Goal: Information Seeking & Learning: Learn about a topic

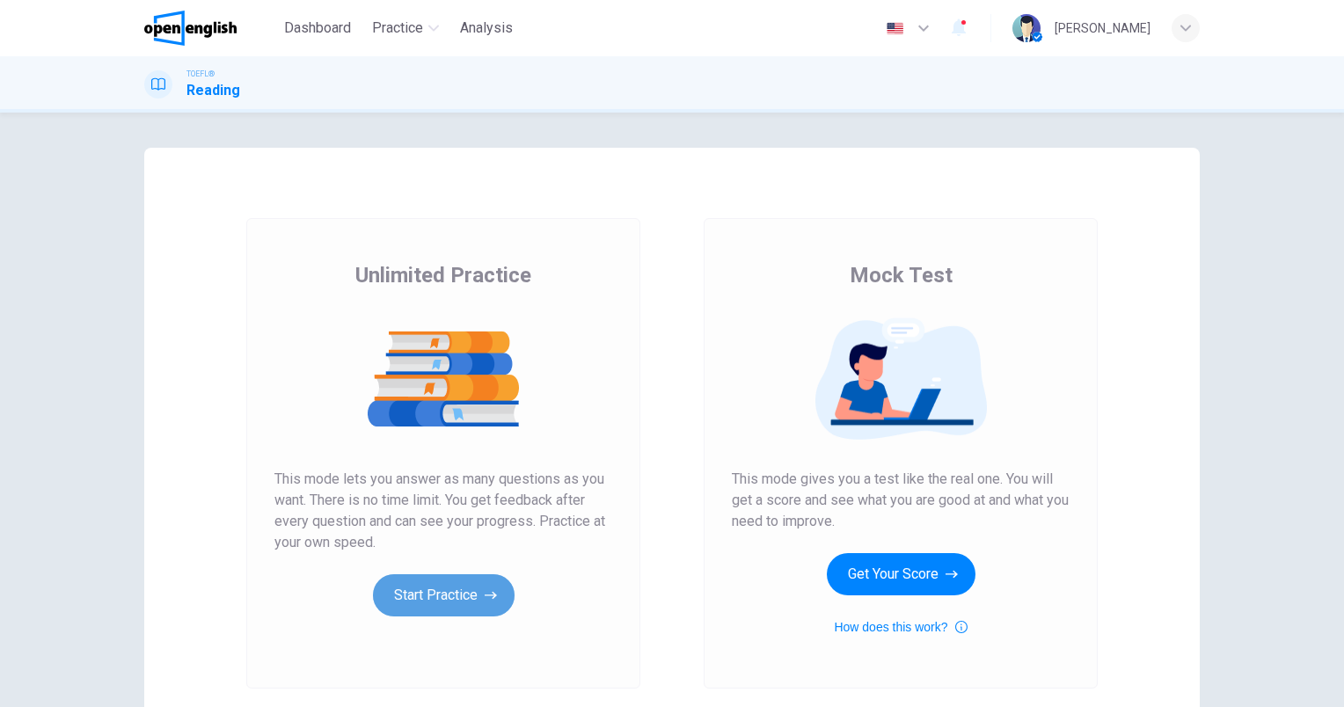
click at [405, 598] on button "Start Practice" at bounding box center [444, 595] width 142 height 42
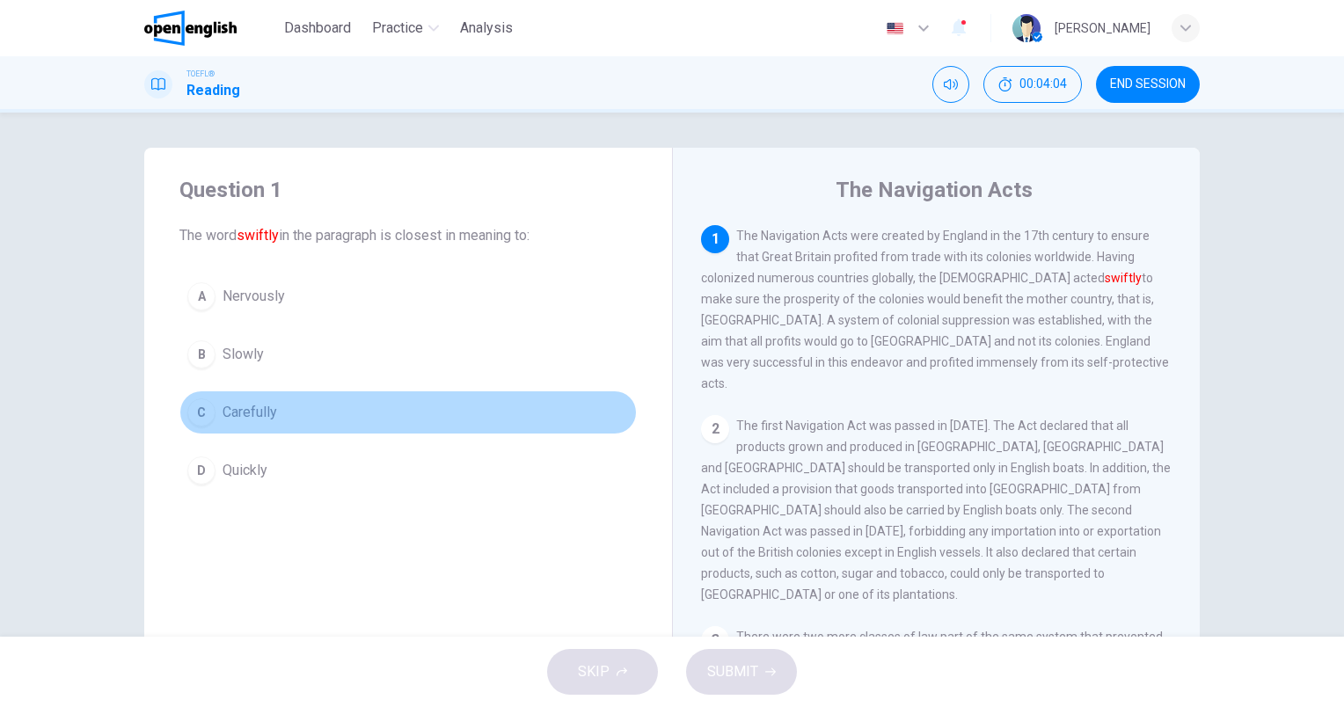
click at [242, 402] on span "Carefully" at bounding box center [250, 412] width 55 height 21
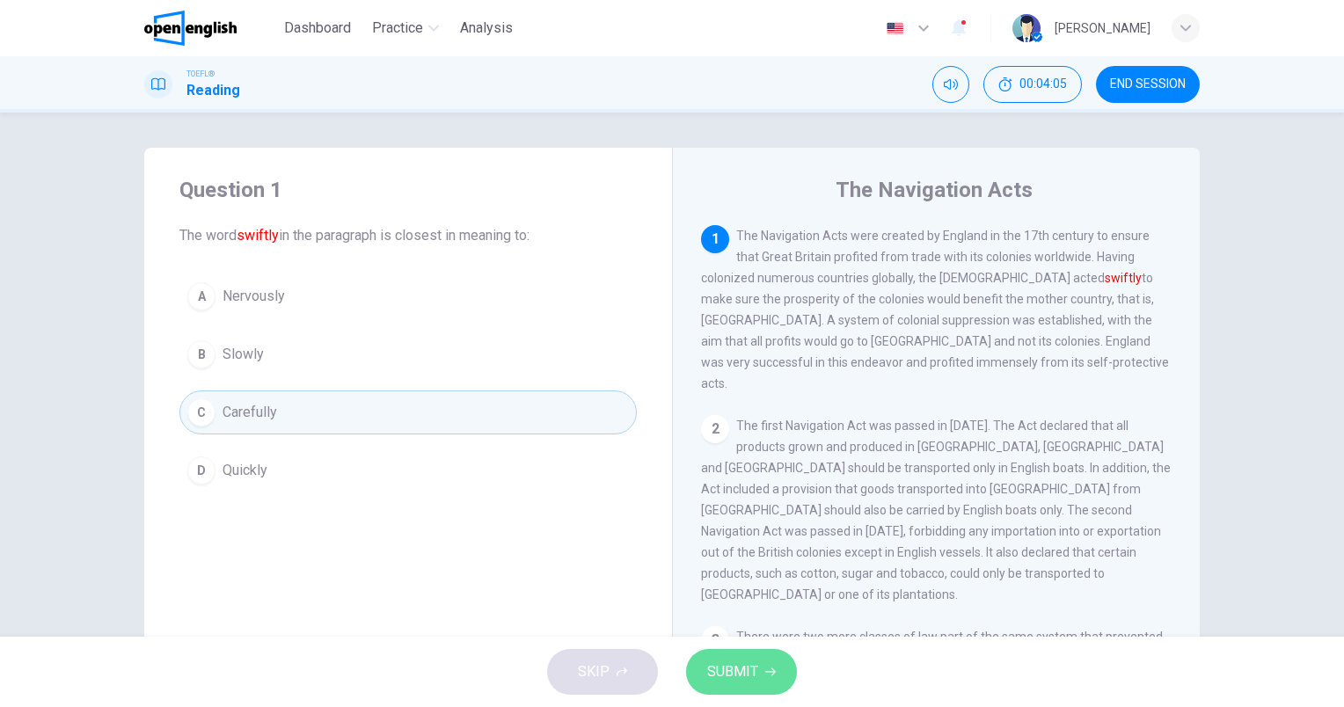
click at [746, 665] on span "SUBMIT" at bounding box center [732, 672] width 51 height 25
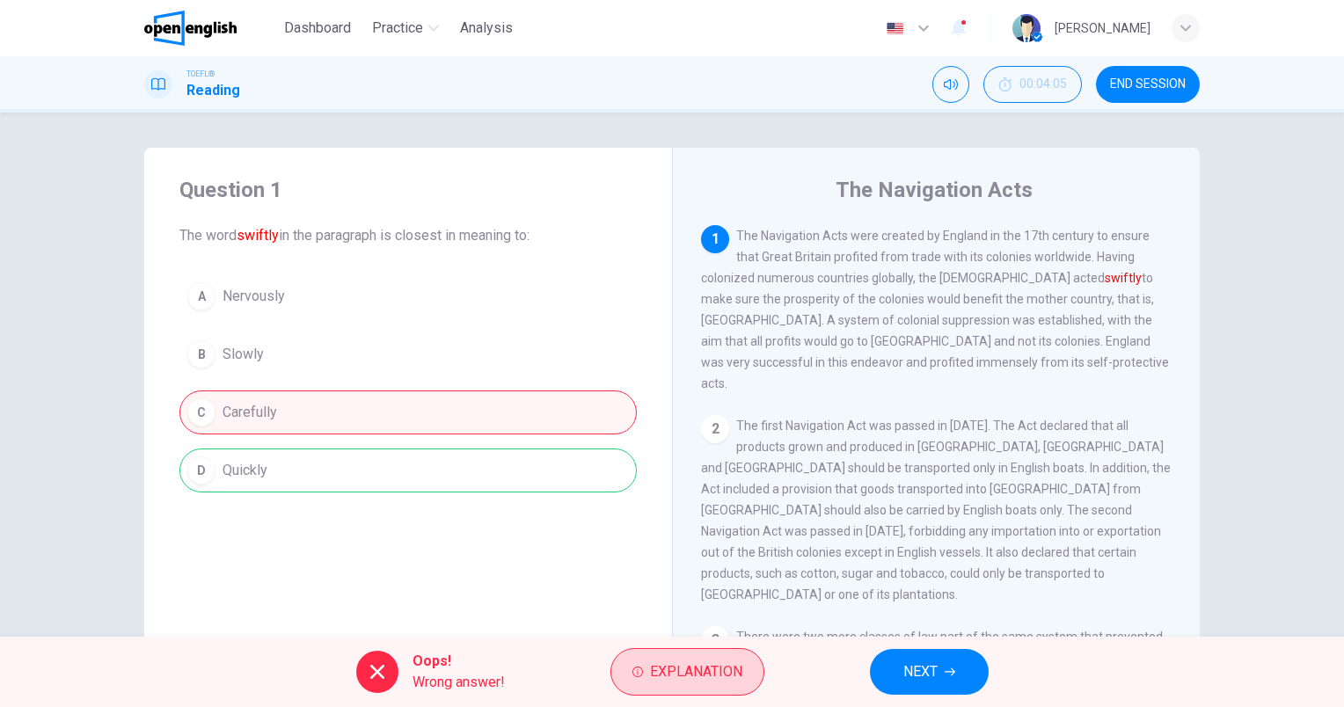
click at [698, 663] on span "Explanation" at bounding box center [696, 672] width 92 height 25
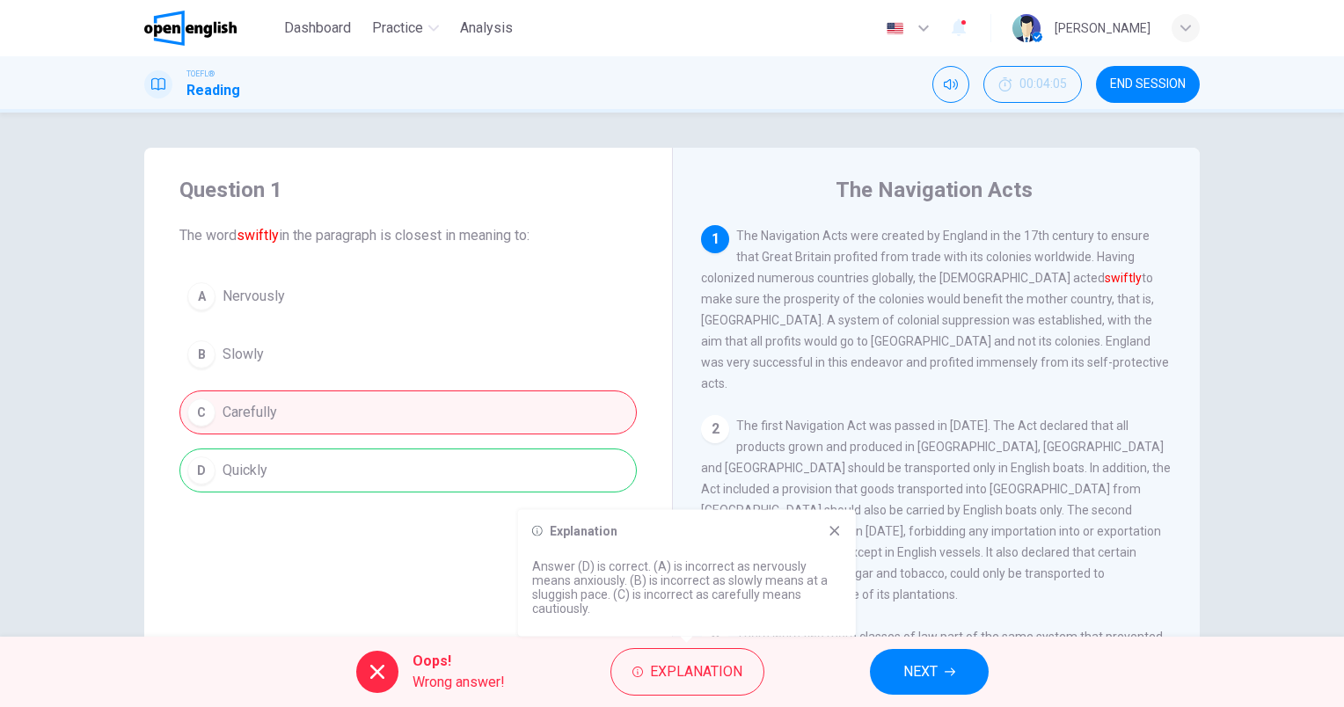
click at [450, 563] on div "Question 1 The word swiftly in the paragraph is closest in meaning to: A Nervou…" at bounding box center [408, 453] width 528 height 611
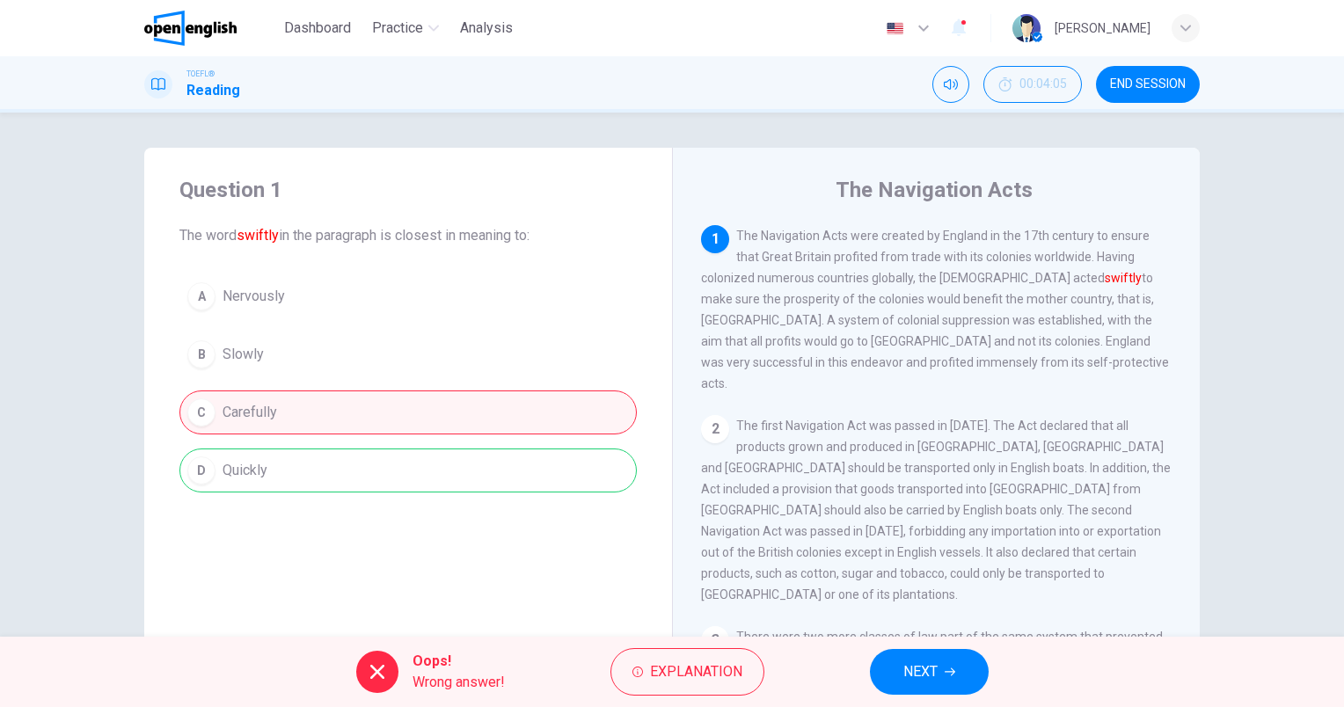
click at [940, 668] on button "NEXT" at bounding box center [929, 672] width 119 height 46
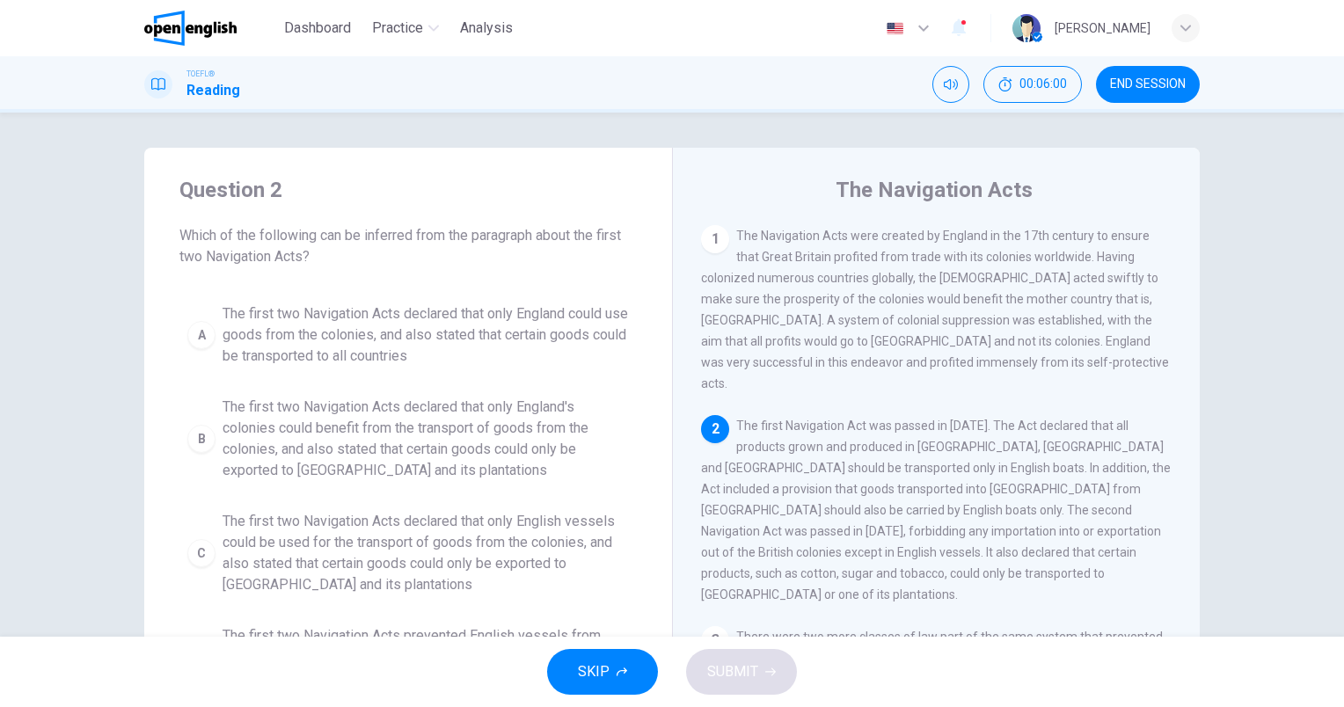
scroll to position [88, 0]
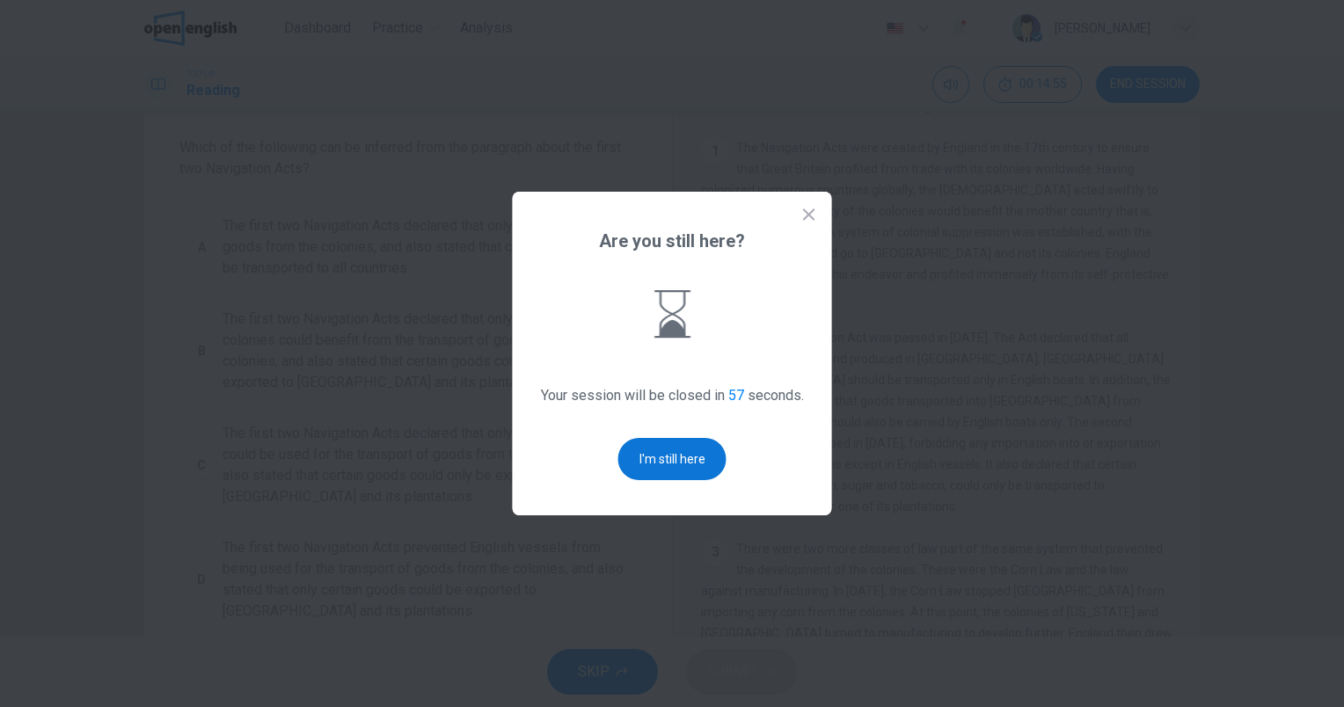
click at [667, 446] on button "I'm still here" at bounding box center [672, 459] width 108 height 42
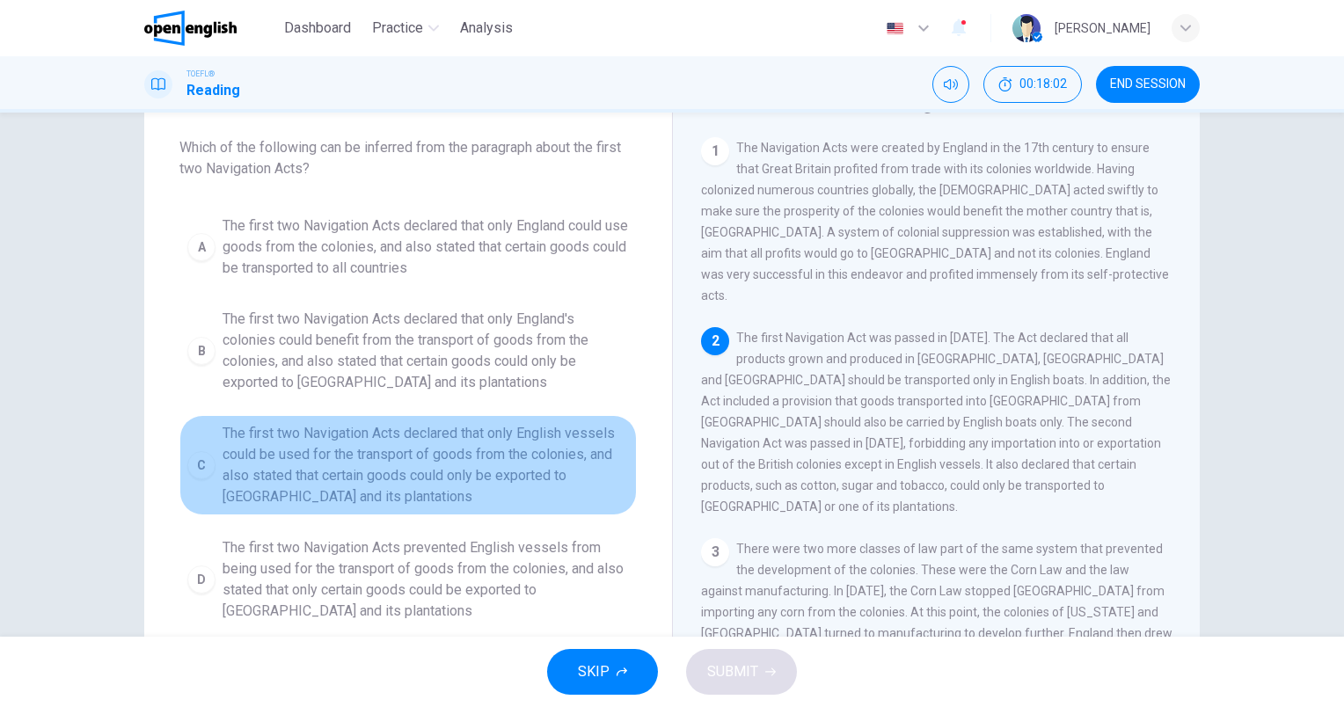
click at [382, 454] on span "The first two Navigation Acts declared that only English vessels could be used …" at bounding box center [426, 465] width 406 height 84
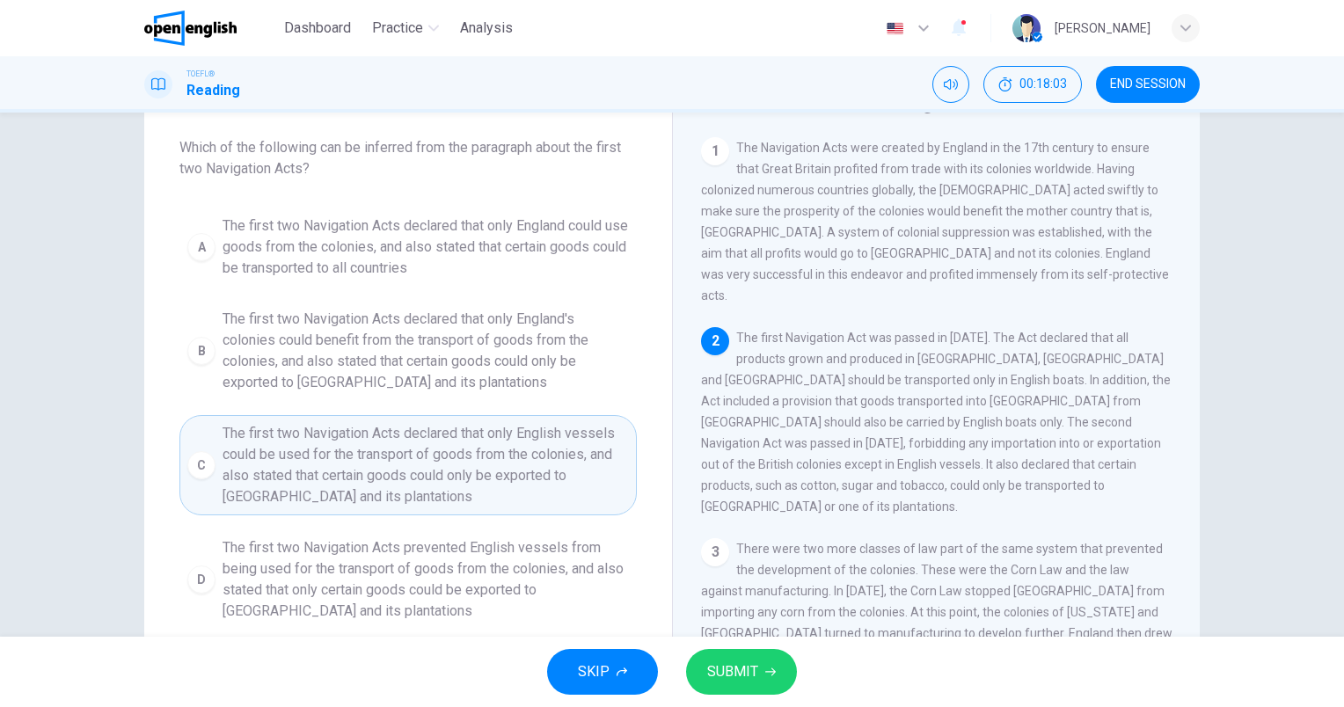
click at [750, 672] on span "SUBMIT" at bounding box center [732, 672] width 51 height 25
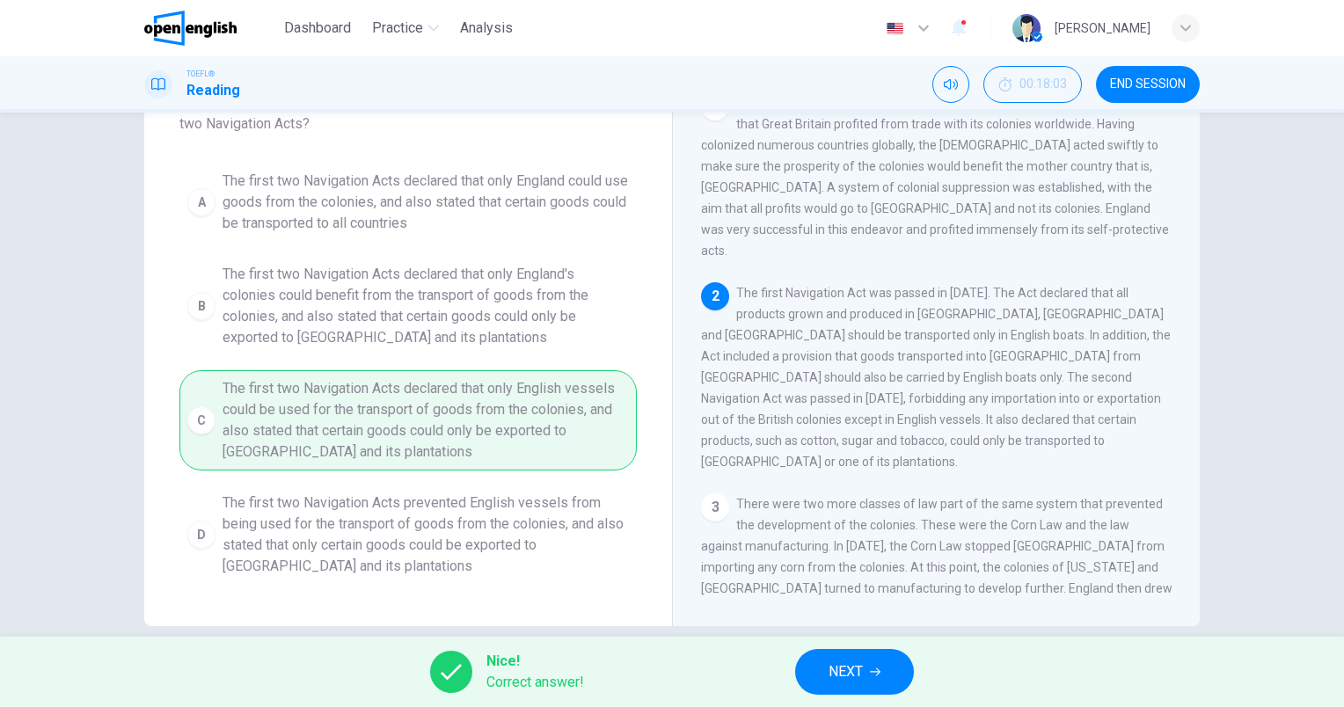
scroll to position [157, 0]
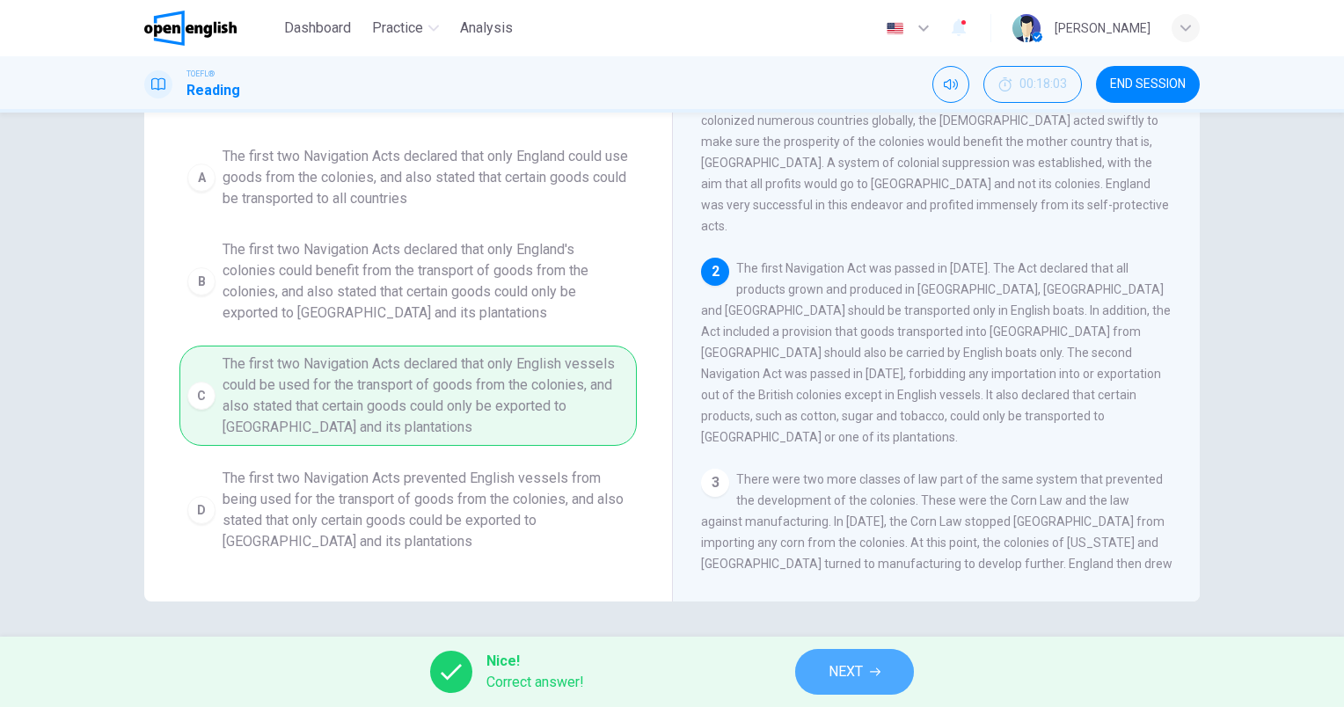
click at [838, 663] on span "NEXT" at bounding box center [846, 672] width 34 height 25
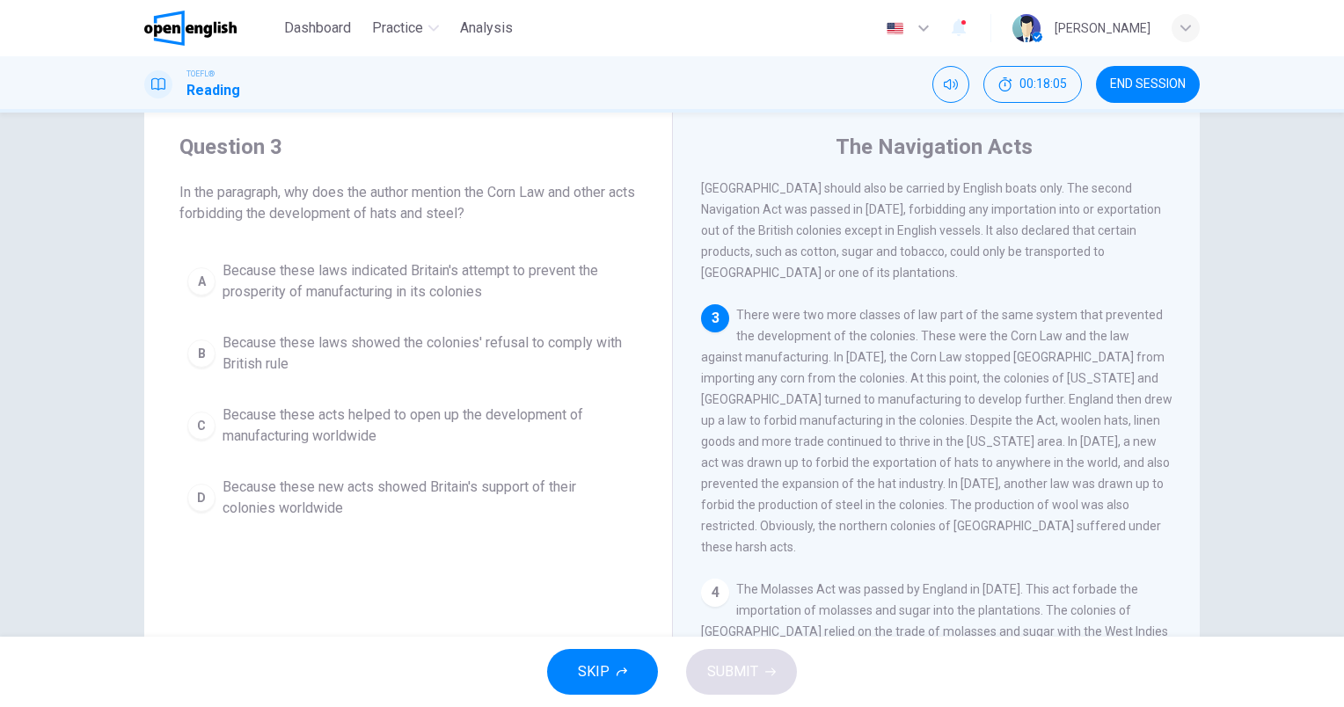
scroll to position [0, 0]
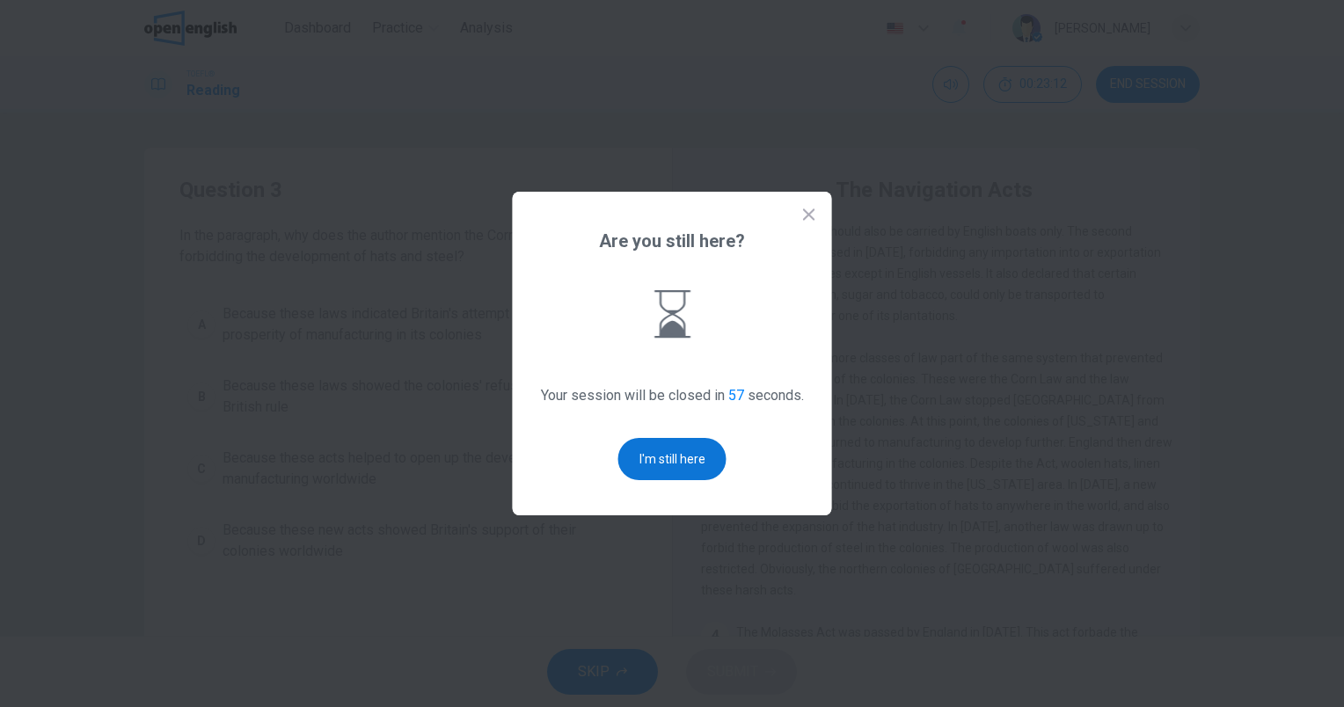
click at [676, 459] on button "I'm still here" at bounding box center [672, 459] width 108 height 42
drag, startPoint x: 676, startPoint y: 459, endPoint x: 680, endPoint y: 468, distance: 9.8
click at [679, 468] on button "I'm still here" at bounding box center [672, 459] width 108 height 42
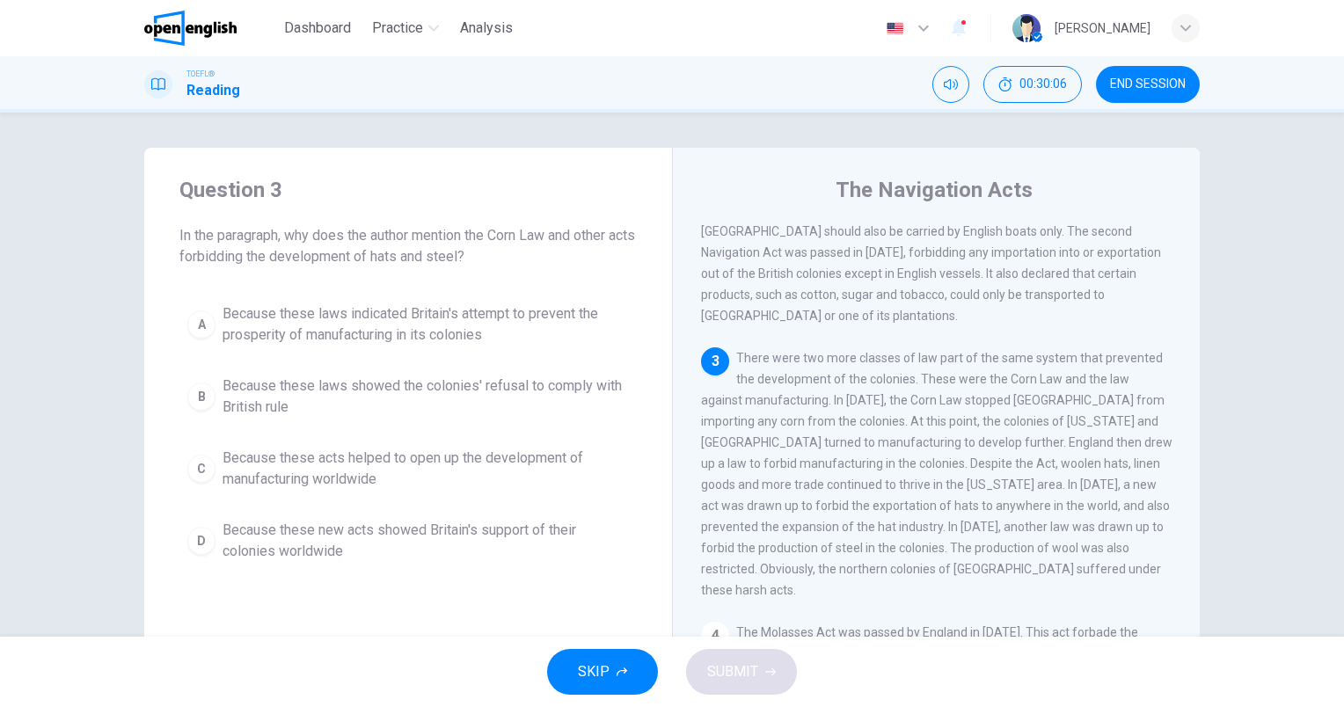
click at [360, 479] on span "Because these acts helped to open up the development of manufacturing worldwide" at bounding box center [426, 469] width 406 height 42
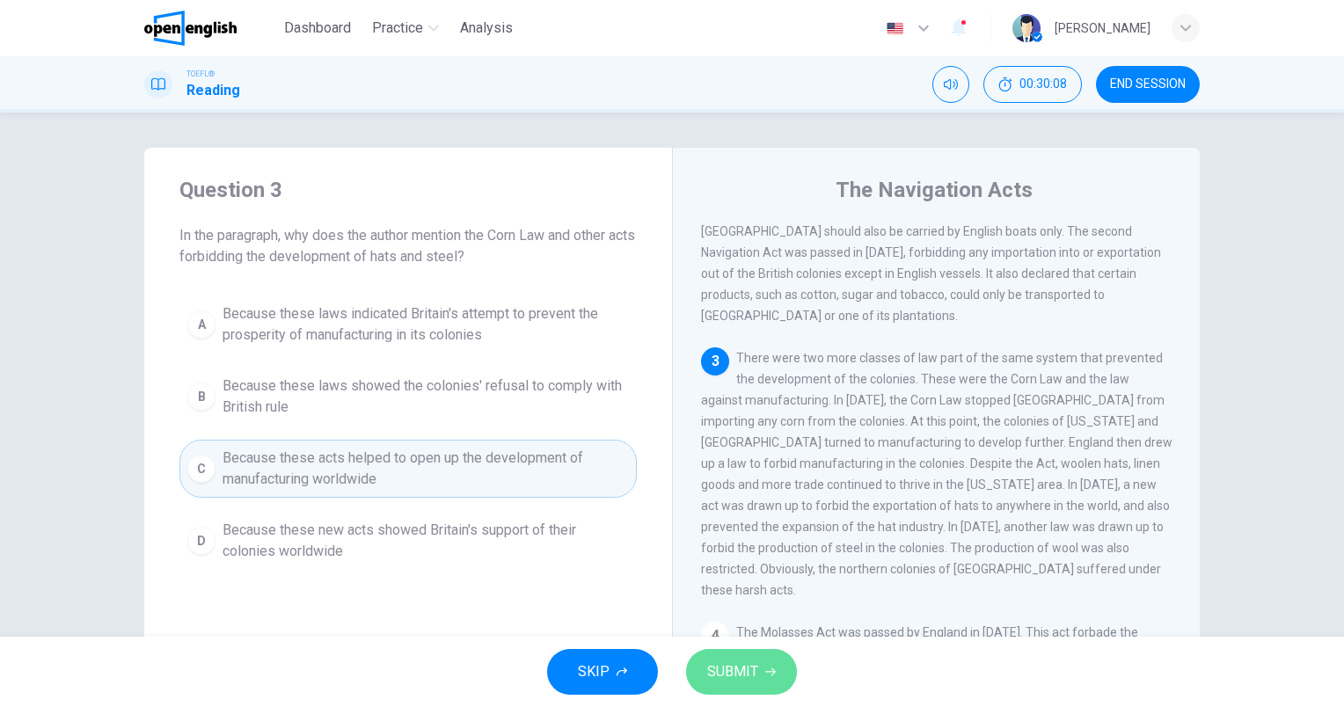
click at [770, 674] on icon "button" at bounding box center [770, 672] width 11 height 11
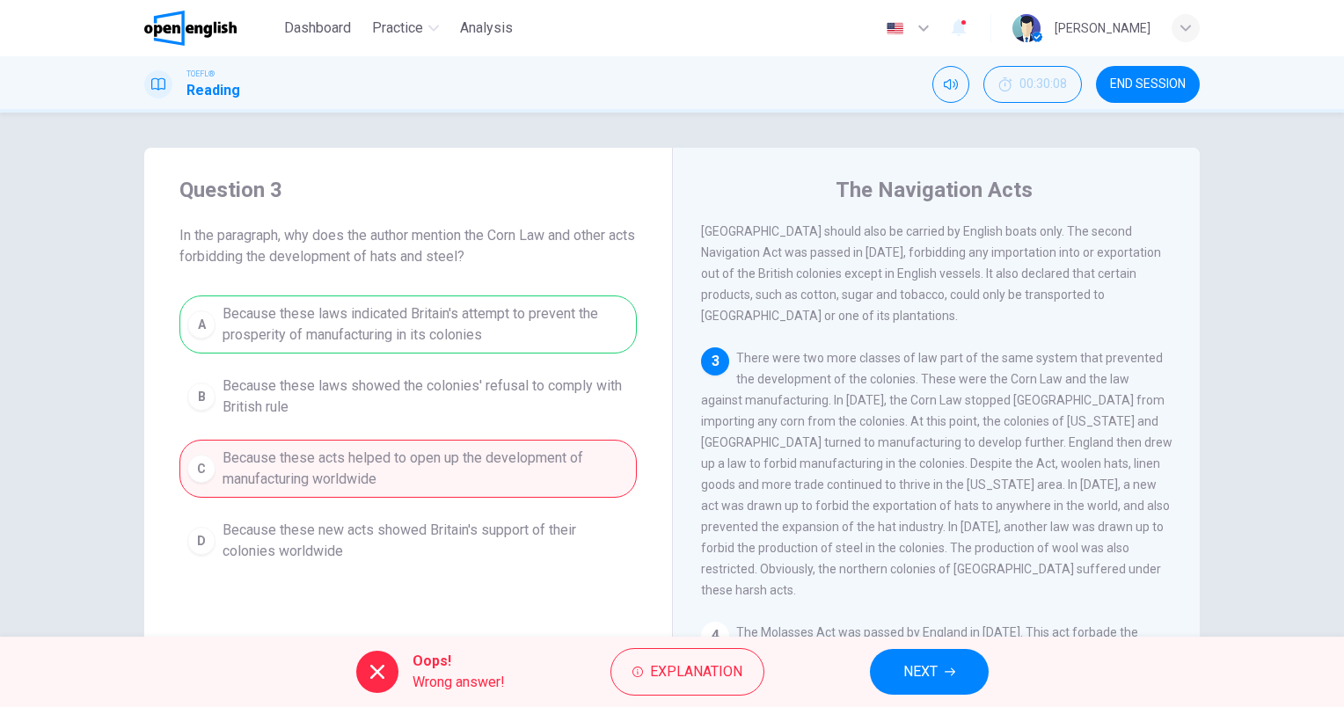
click at [918, 676] on span "NEXT" at bounding box center [920, 672] width 34 height 25
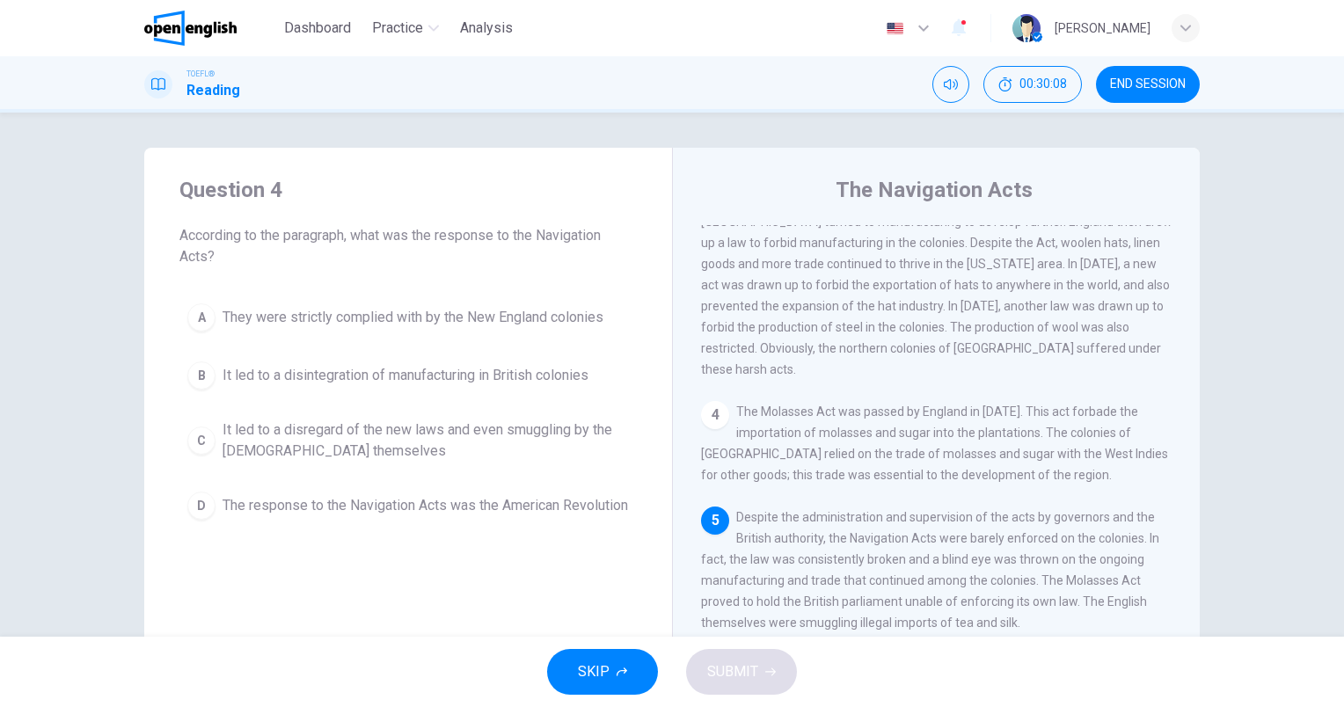
scroll to position [539, 0]
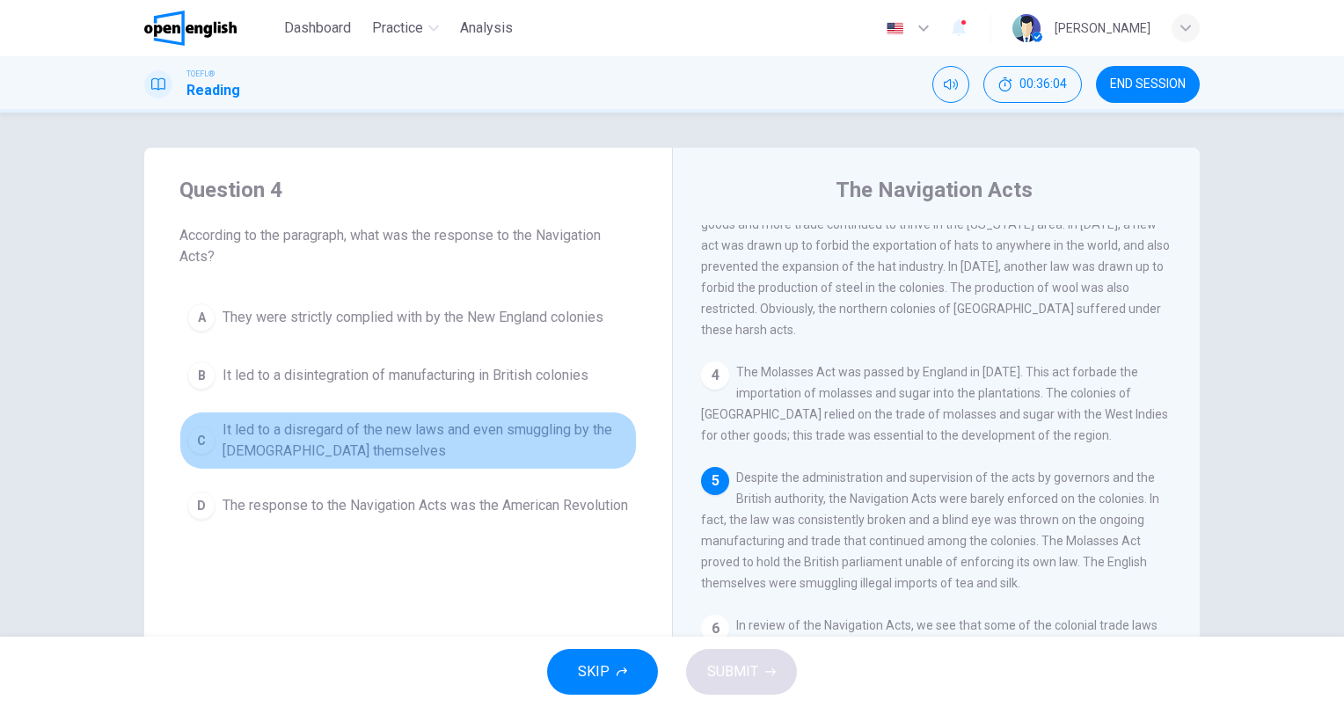
click at [400, 442] on span "It led to a disregard of the new laws and even smuggling by the [DEMOGRAPHIC_DA…" at bounding box center [426, 441] width 406 height 42
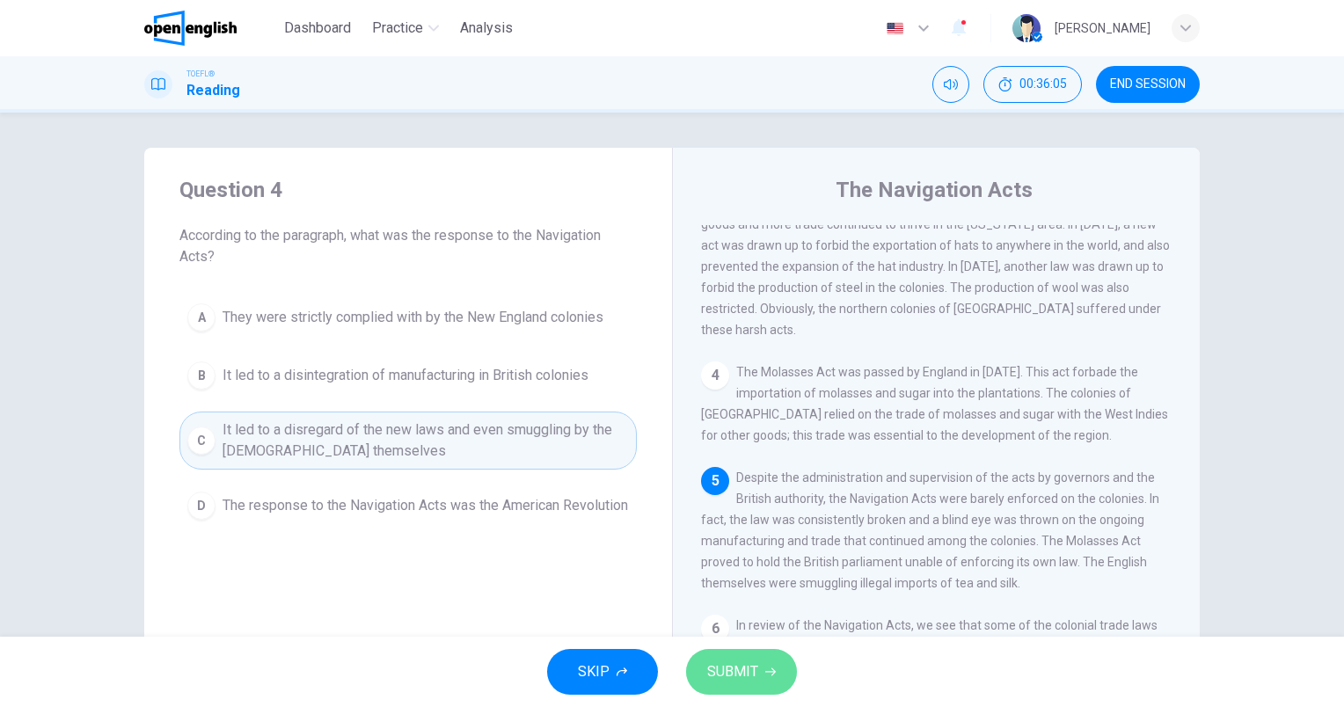
click at [745, 671] on span "SUBMIT" at bounding box center [732, 672] width 51 height 25
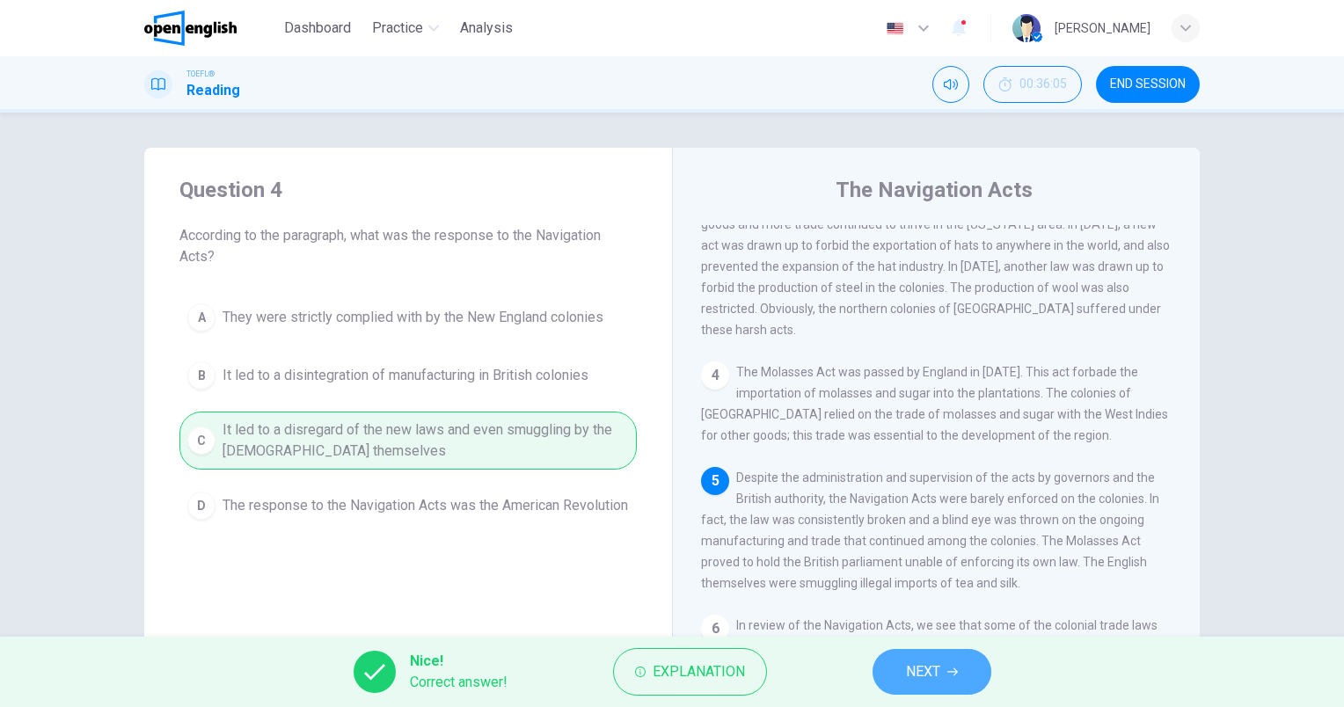
click at [927, 669] on span "NEXT" at bounding box center [923, 672] width 34 height 25
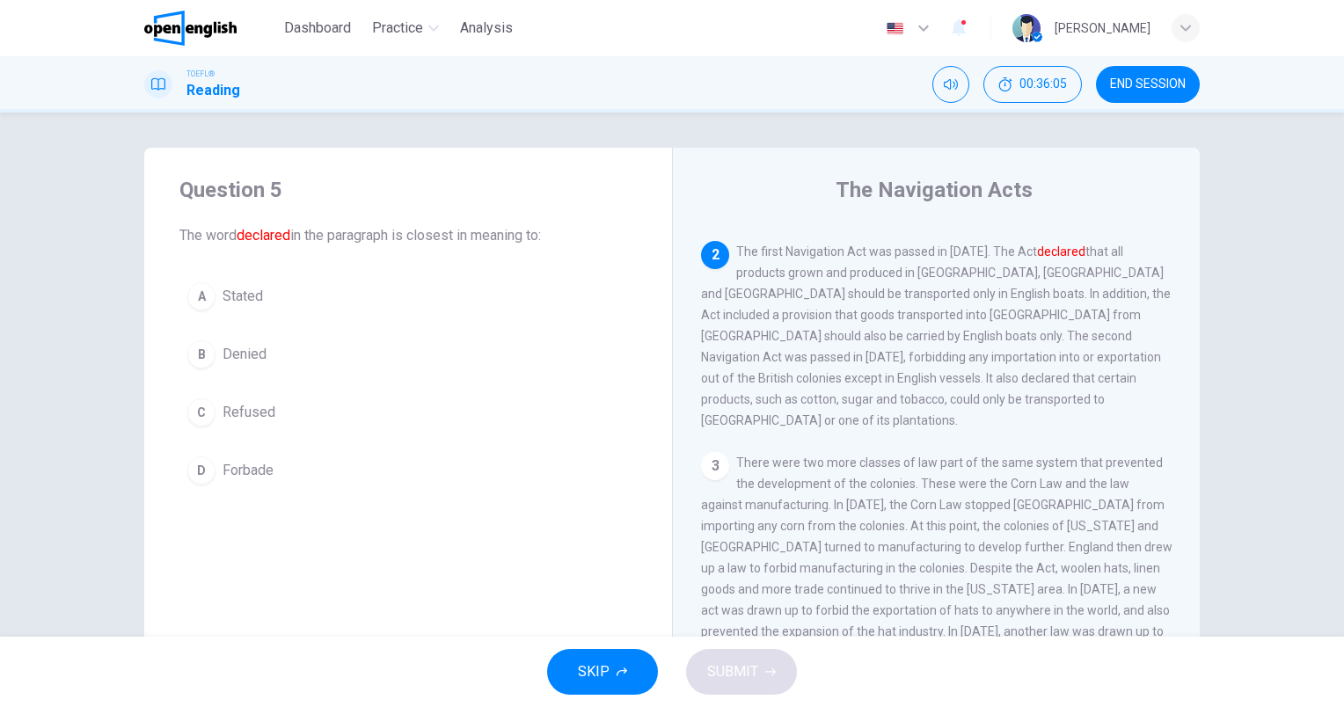
scroll to position [173, 0]
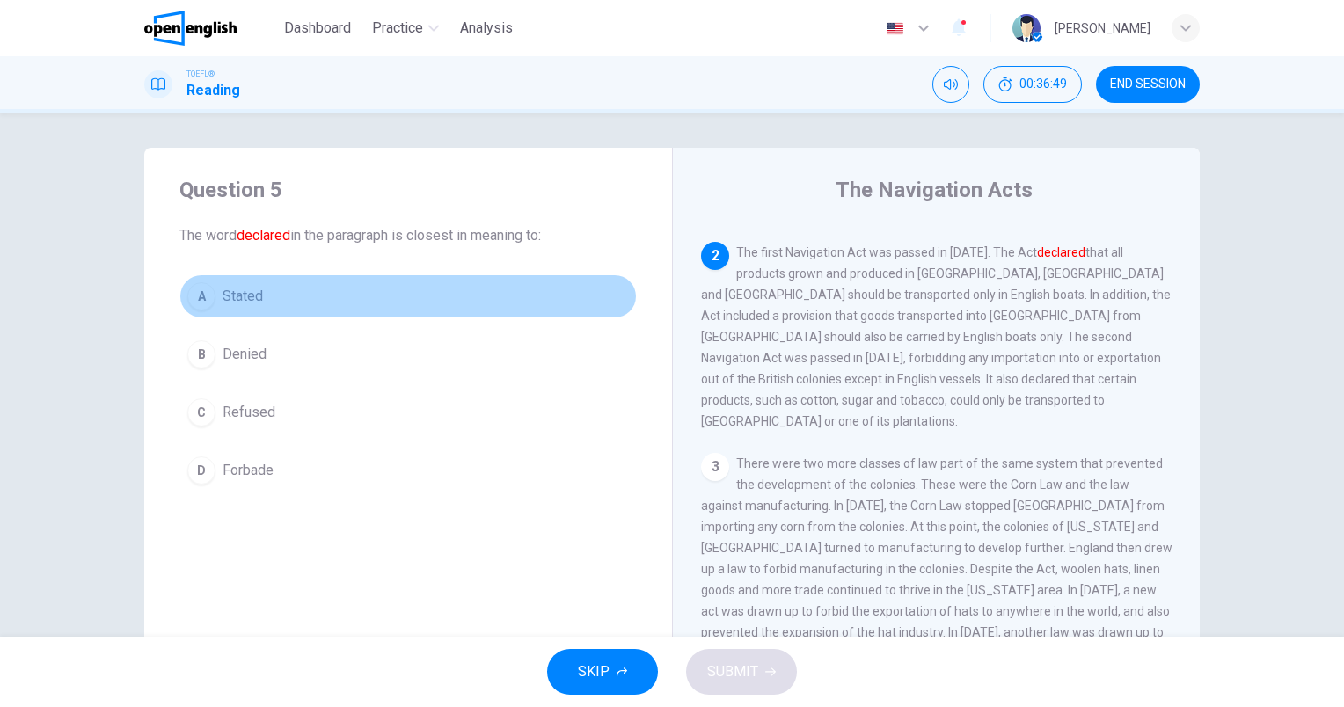
click at [242, 292] on span "Stated" at bounding box center [243, 296] width 40 height 21
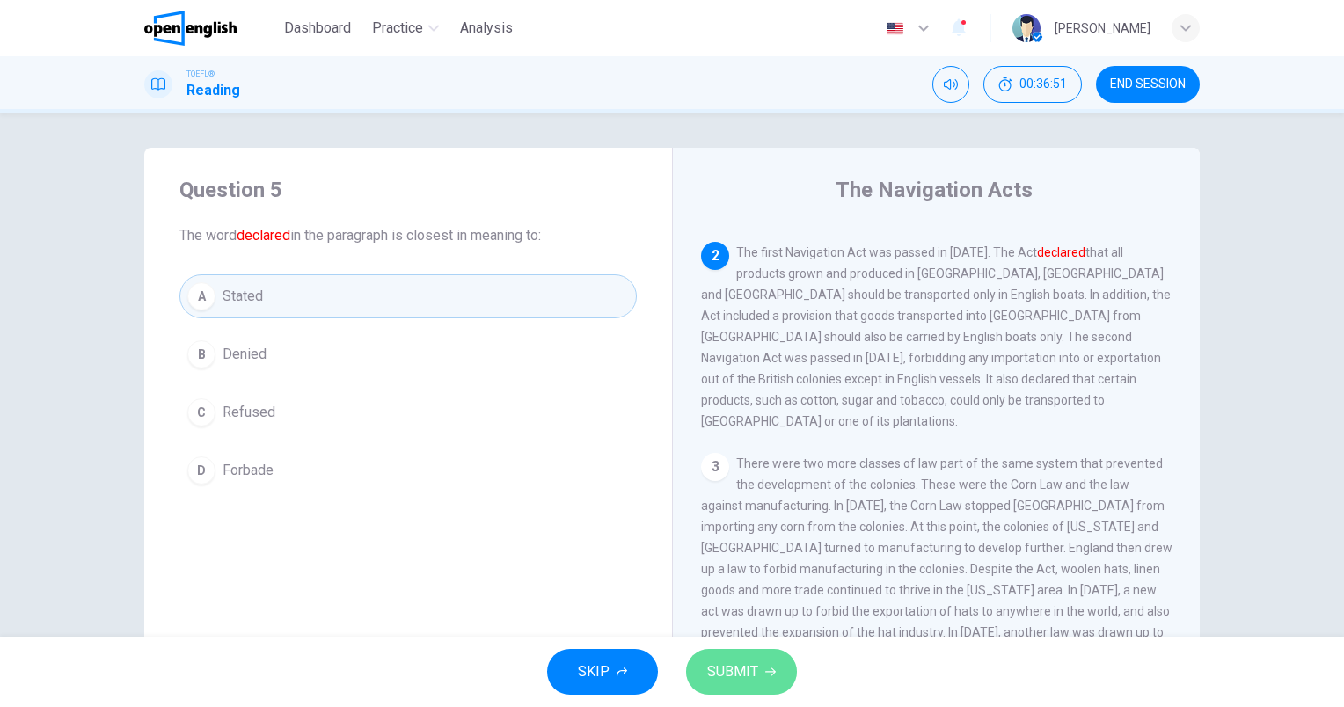
click at [715, 669] on span "SUBMIT" at bounding box center [732, 672] width 51 height 25
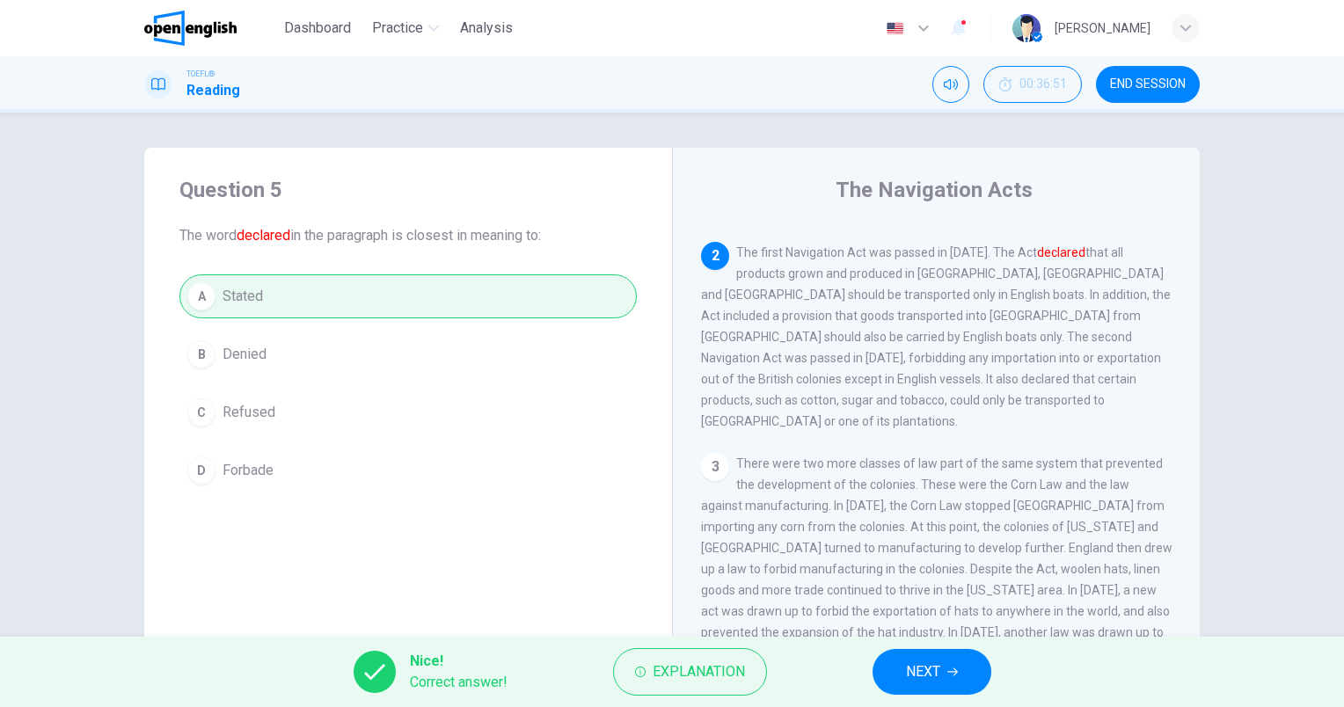
click at [1153, 76] on button "END SESSION" at bounding box center [1148, 84] width 104 height 37
